Goal: Task Accomplishment & Management: Manage account settings

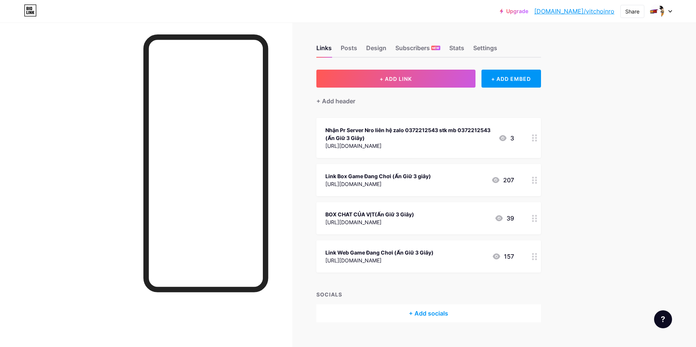
click at [641, 164] on div "Upgrade [DOMAIN_NAME]/vitcho... [DOMAIN_NAME]/vitchoinro Share Switch accounts …" at bounding box center [348, 180] width 696 height 360
click at [537, 180] on circle at bounding box center [536, 180] width 2 height 2
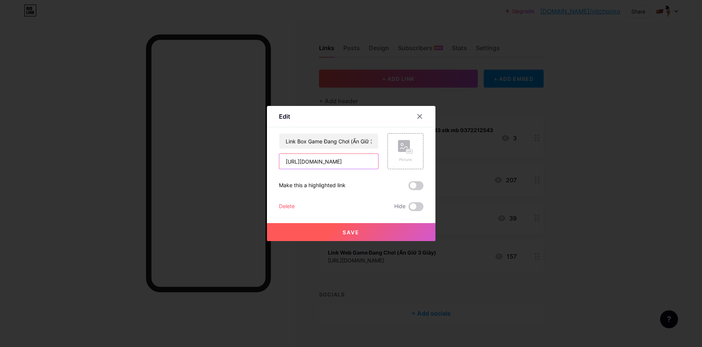
click at [367, 166] on input "[URL][DOMAIN_NAME]" at bounding box center [328, 161] width 99 height 15
paste input "[URL][DOMAIN_NAME]"
type input "[URL][DOMAIN_NAME]"
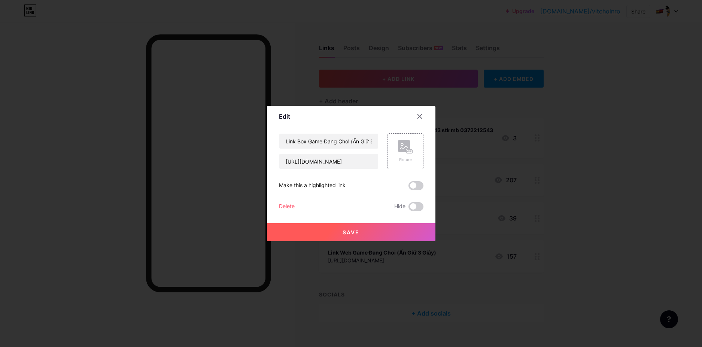
click at [356, 230] on span "Save" at bounding box center [350, 232] width 17 height 6
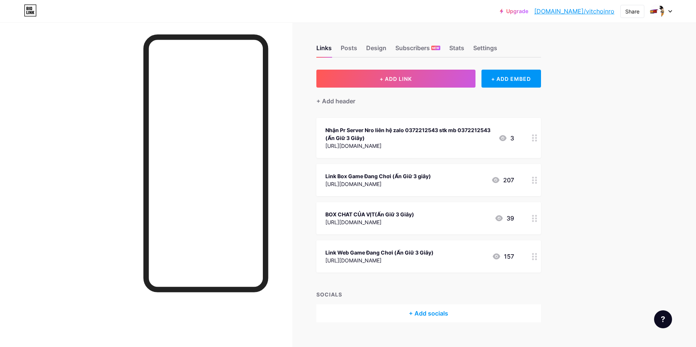
click at [663, 198] on div "Upgrade [DOMAIN_NAME]/vitcho... [DOMAIN_NAME]/vitchoinro Share Switch accounts …" at bounding box center [348, 180] width 696 height 360
click at [532, 257] on div at bounding box center [534, 256] width 13 height 32
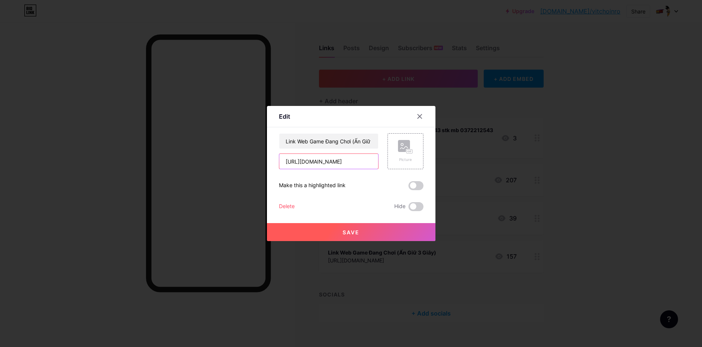
click at [363, 166] on input "[URL][DOMAIN_NAME]" at bounding box center [328, 161] width 99 height 15
paste input "[URL][DOMAIN_NAME]"
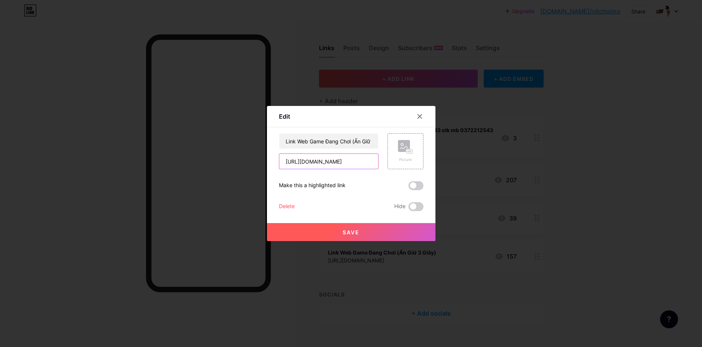
type input "[URL][DOMAIN_NAME]"
click at [354, 233] on span "Save" at bounding box center [350, 232] width 17 height 6
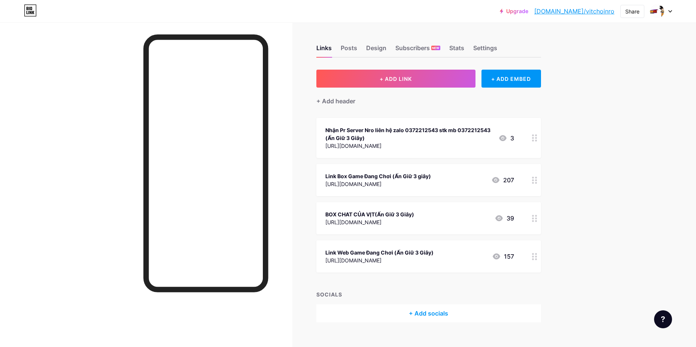
drag, startPoint x: 37, startPoint y: 88, endPoint x: 120, endPoint y: 4, distance: 117.2
click at [37, 88] on div at bounding box center [146, 195] width 292 height 347
